Goal: Task Accomplishment & Management: Use online tool/utility

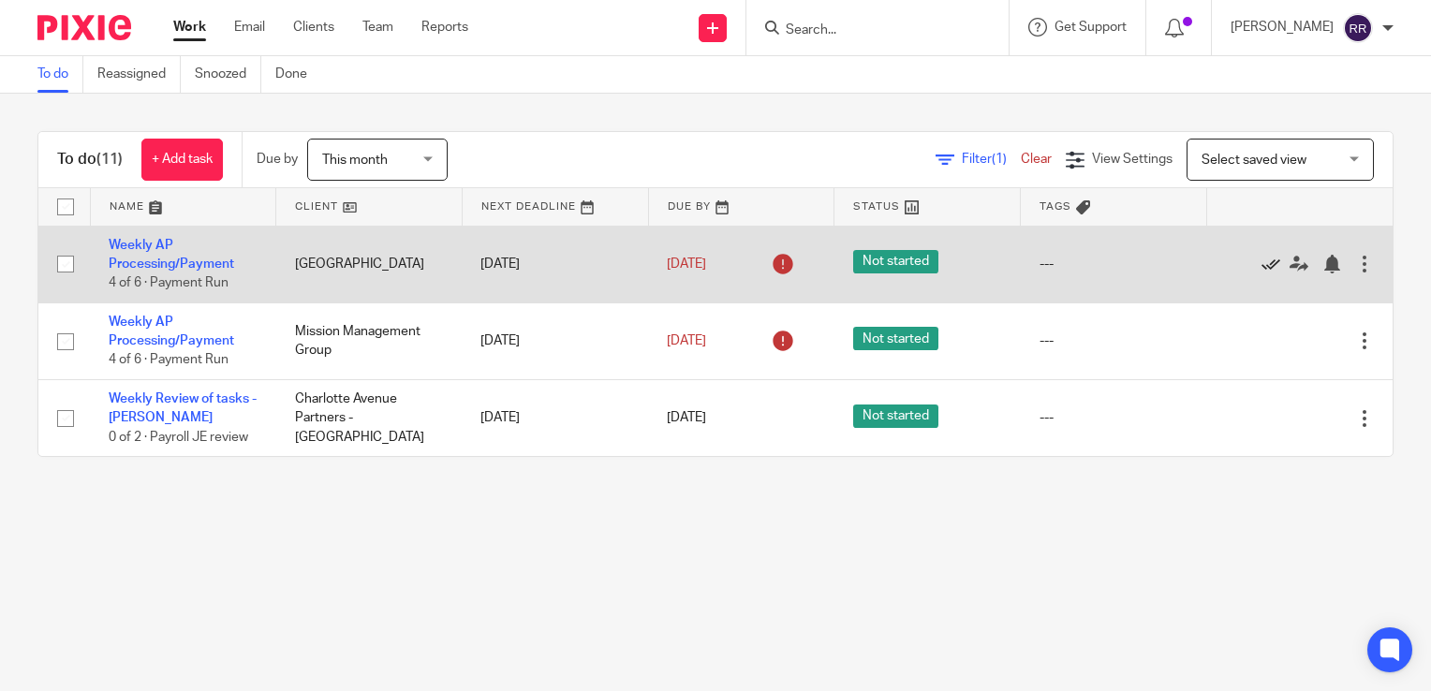
click at [1262, 263] on icon at bounding box center [1271, 264] width 19 height 19
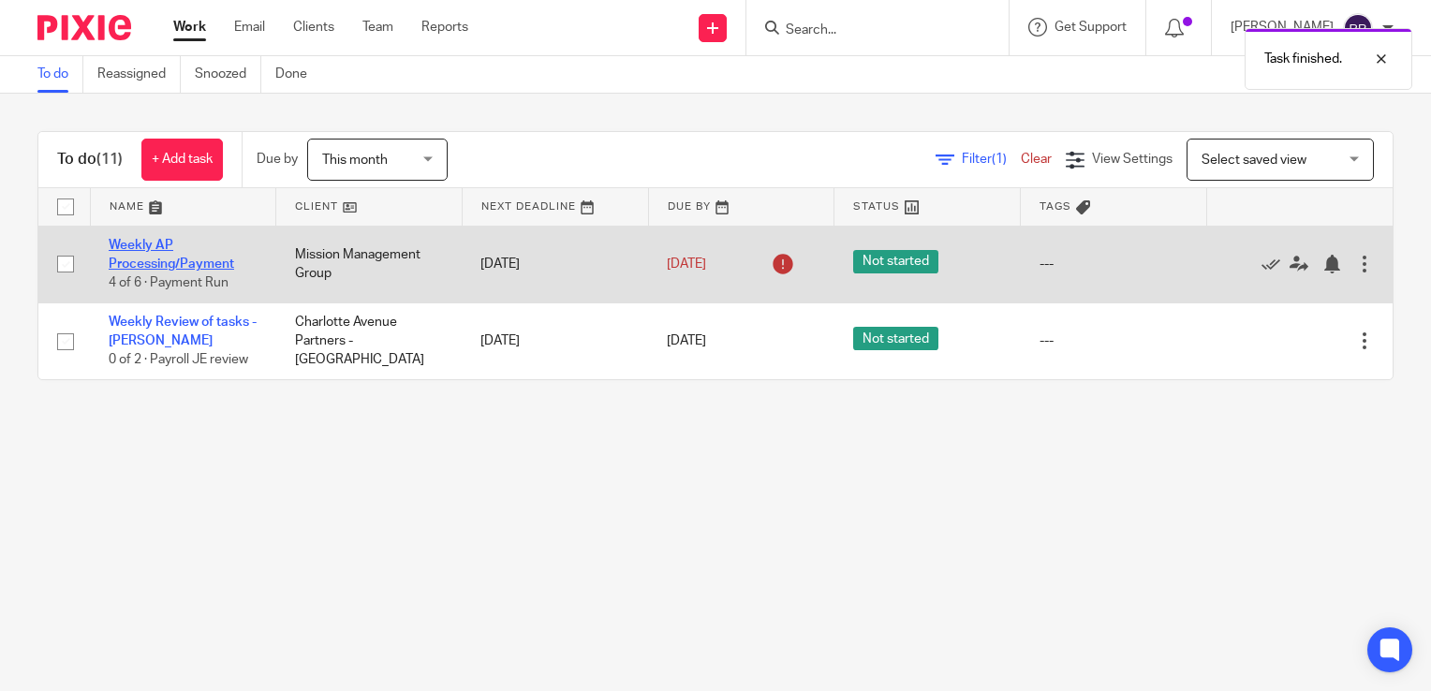
click at [174, 260] on link "Weekly AP Processing/Payment" at bounding box center [172, 255] width 126 height 32
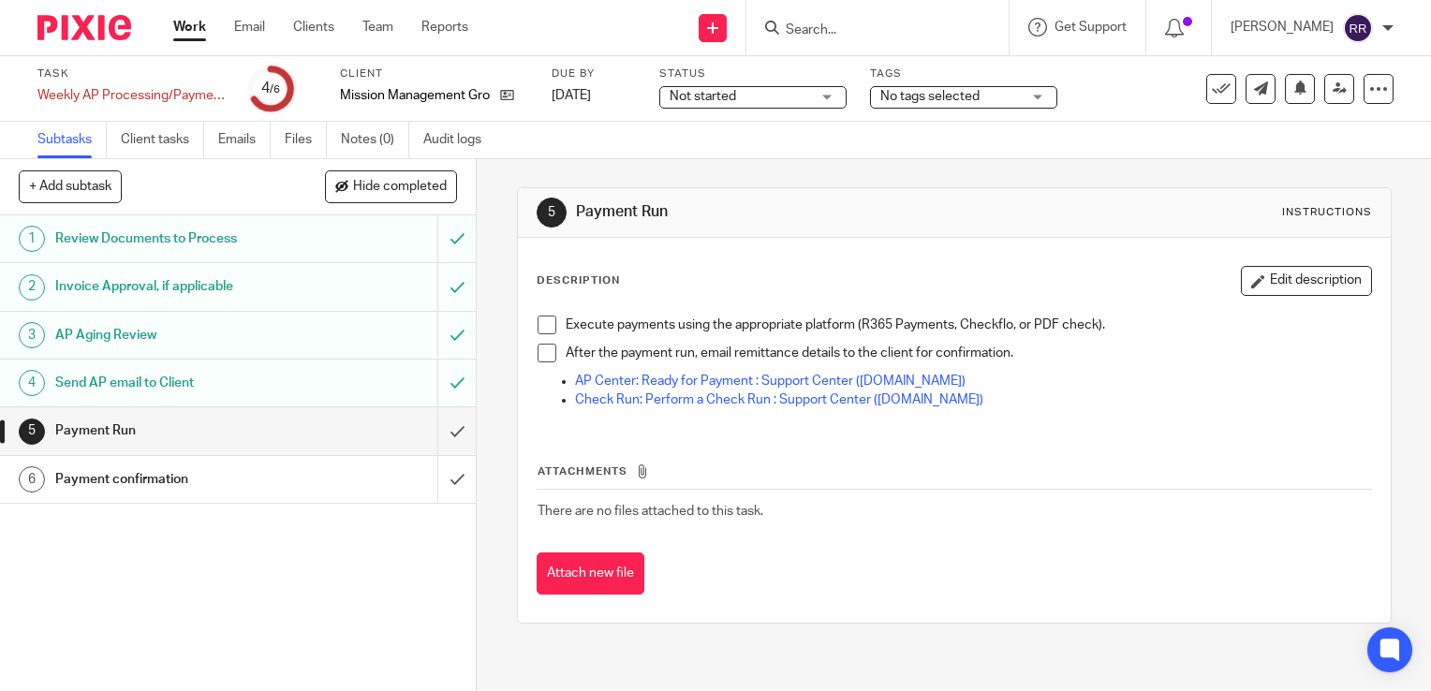
click at [905, 95] on span "No tags selected" at bounding box center [929, 96] width 99 height 13
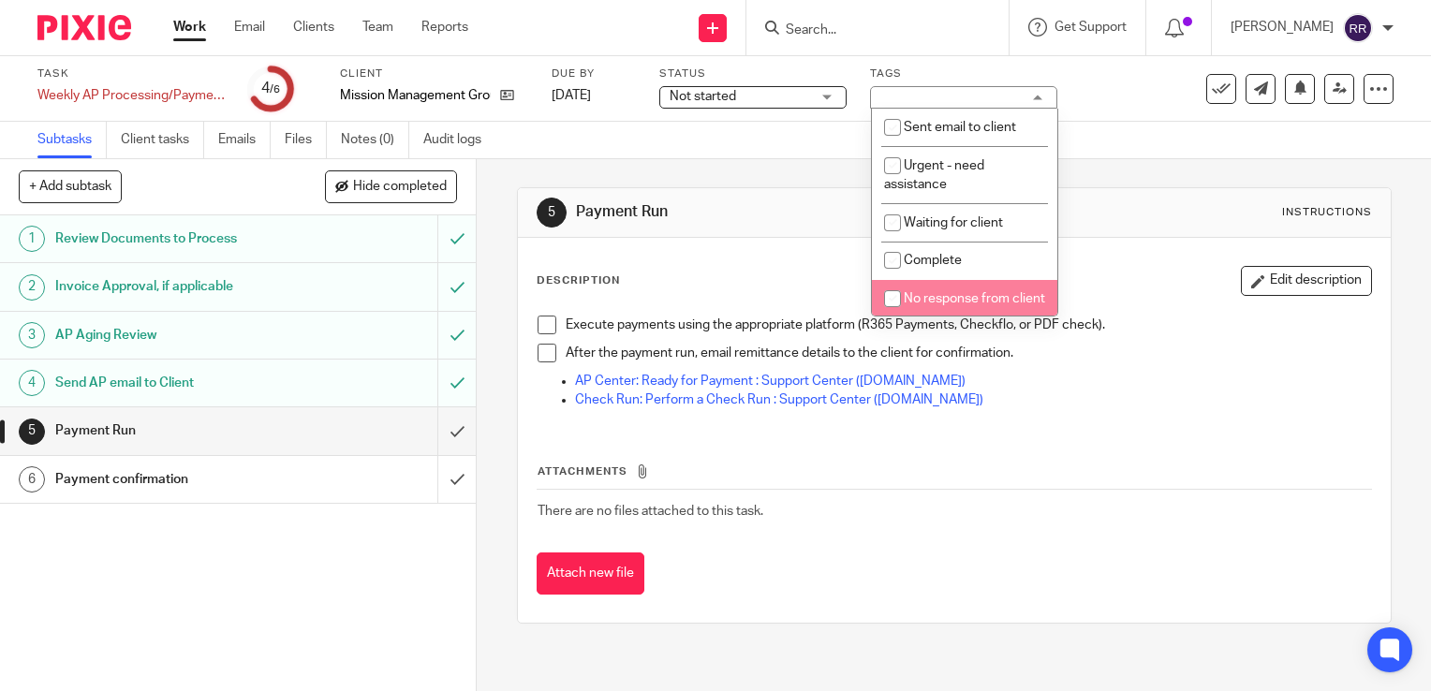
click at [910, 287] on li "No response from client" at bounding box center [964, 299] width 185 height 38
checkbox input "true"
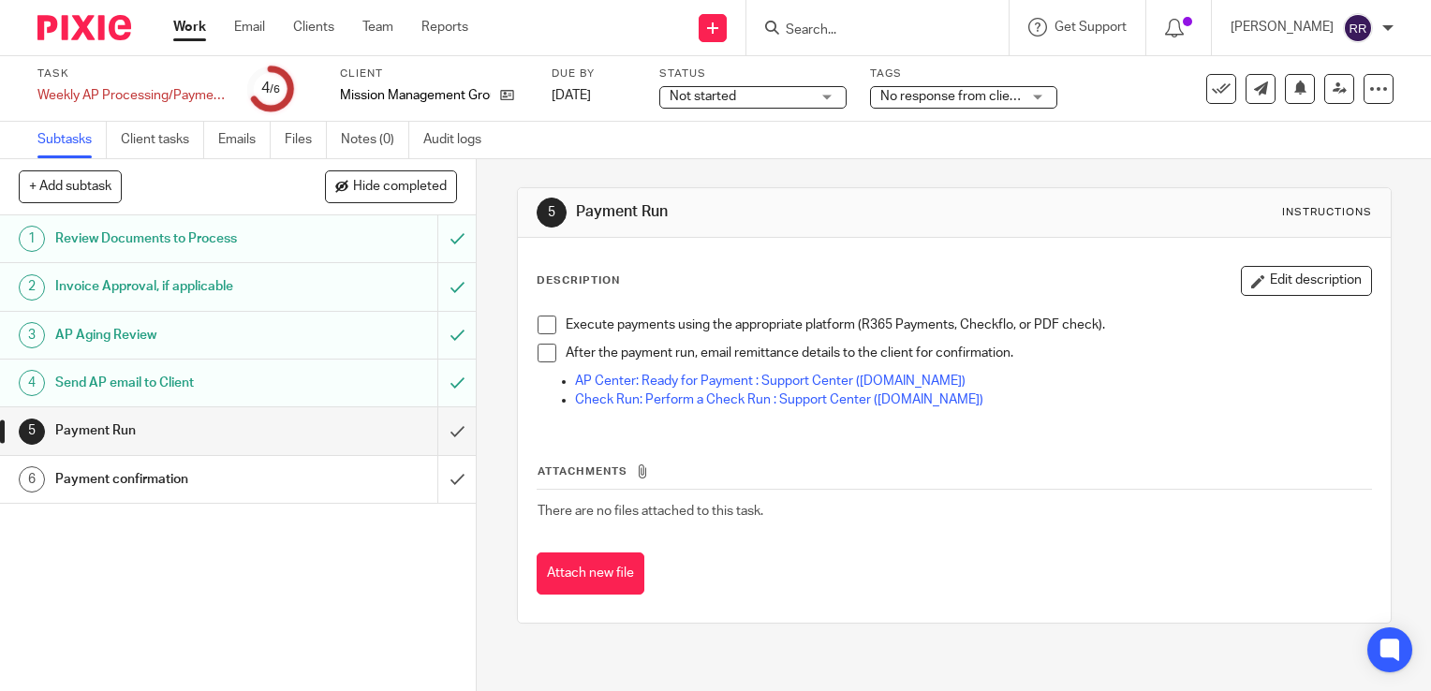
click at [1169, 238] on div "Description Edit description Execute payments using the appropriate platform (R…" at bounding box center [954, 430] width 873 height 385
click at [1212, 88] on icon at bounding box center [1221, 89] width 19 height 19
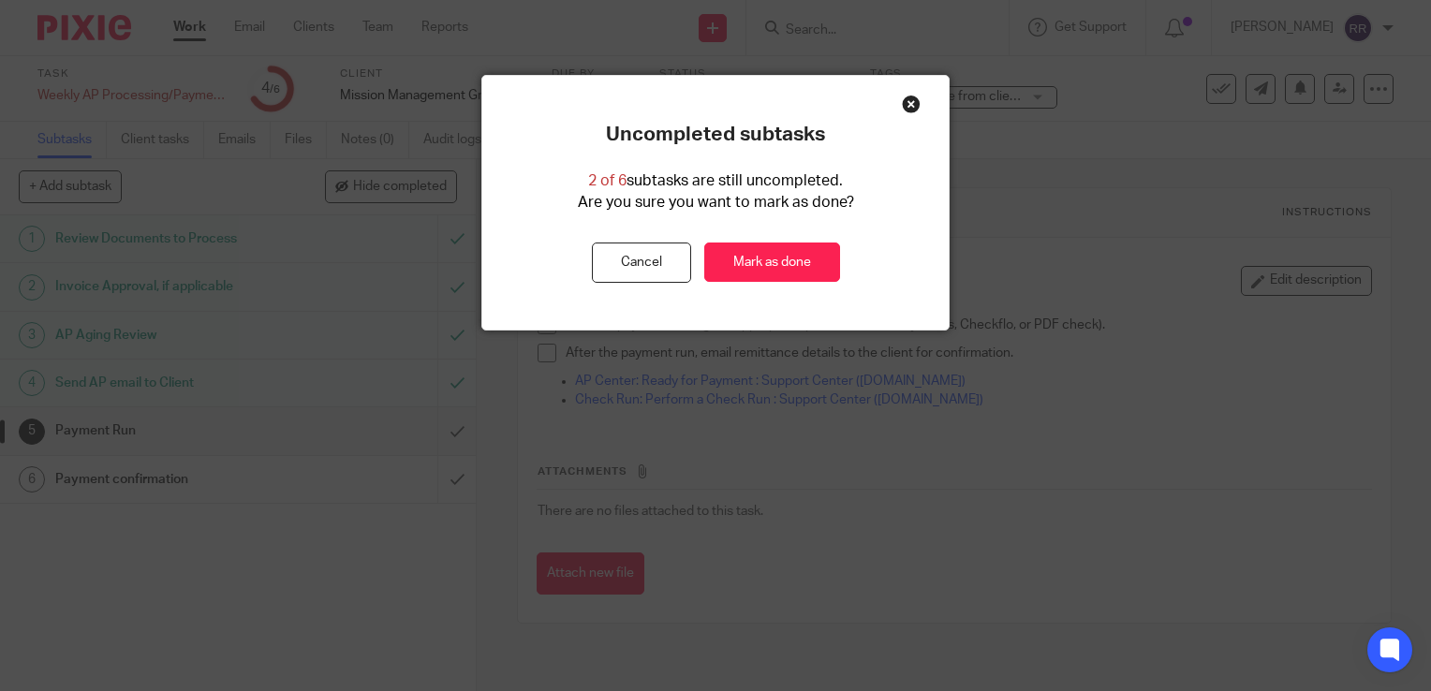
click at [728, 239] on div "Uncompleted subtasks 2 of 6 subtasks are still uncompleted. Are you sure you wa…" at bounding box center [715, 203] width 466 height 160
click at [726, 252] on link "Mark as done" at bounding box center [772, 263] width 136 height 40
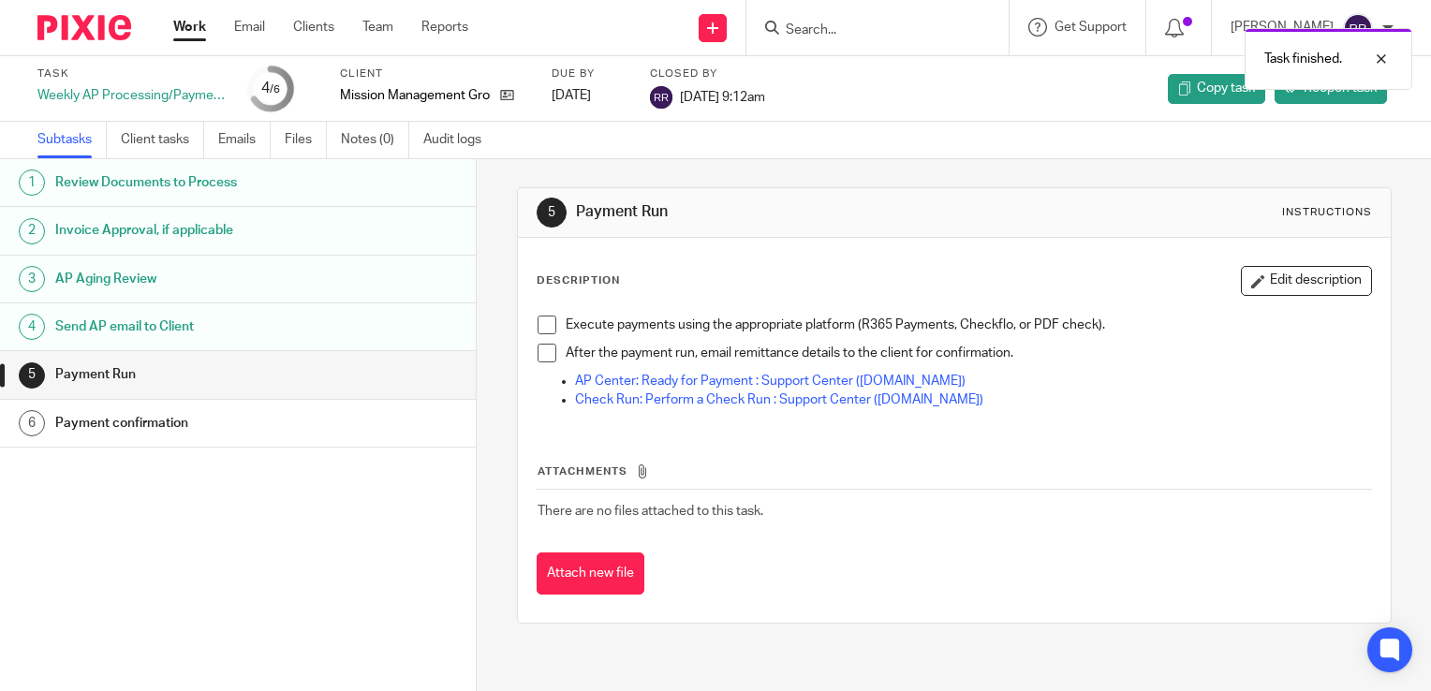
click at [192, 21] on link "Work" at bounding box center [189, 27] width 33 height 19
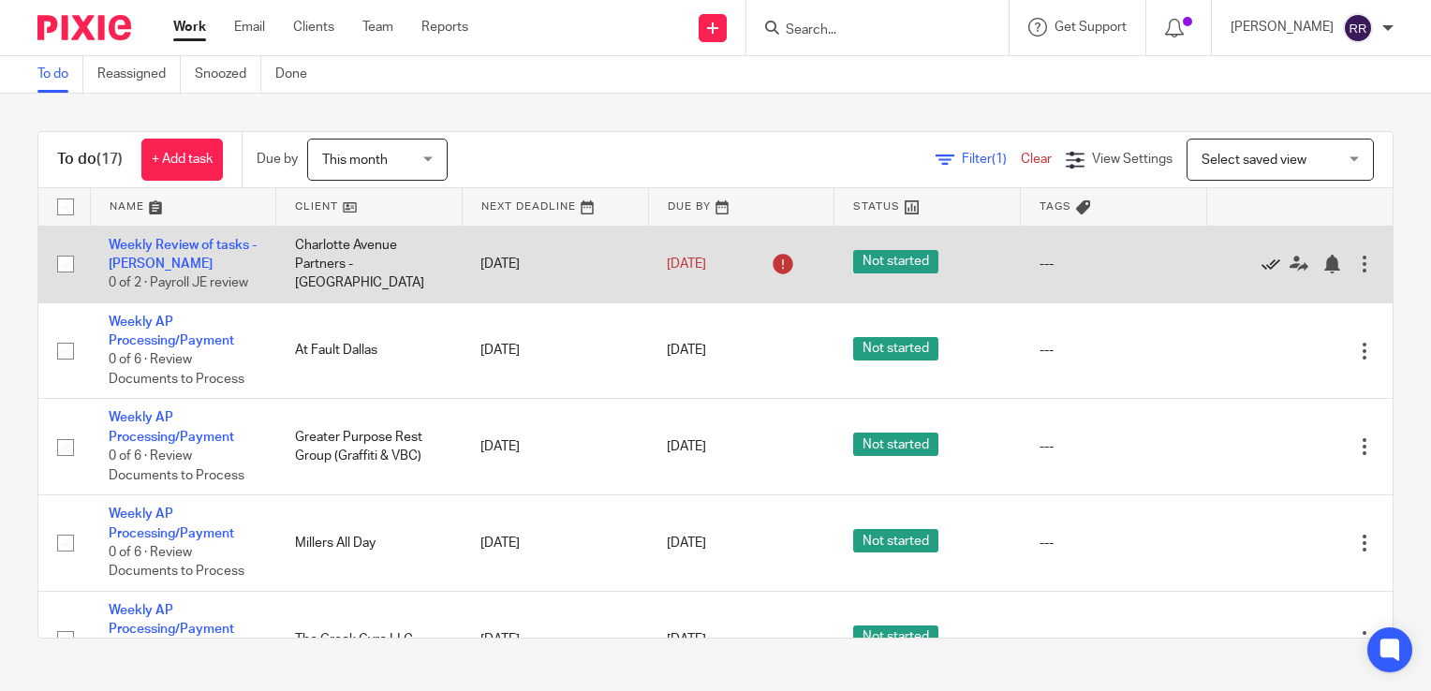
click at [1262, 268] on icon at bounding box center [1271, 264] width 19 height 19
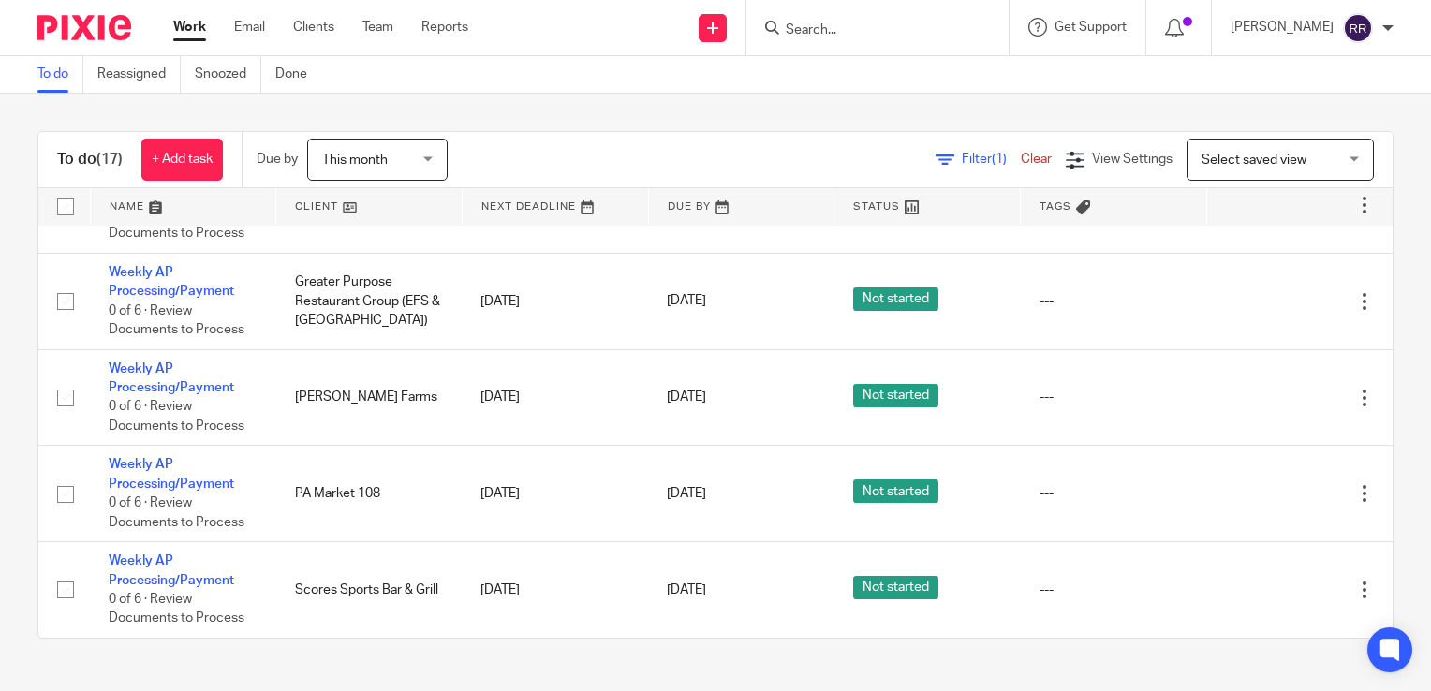
scroll to position [1137, 0]
